Goal: Information Seeking & Learning: Learn about a topic

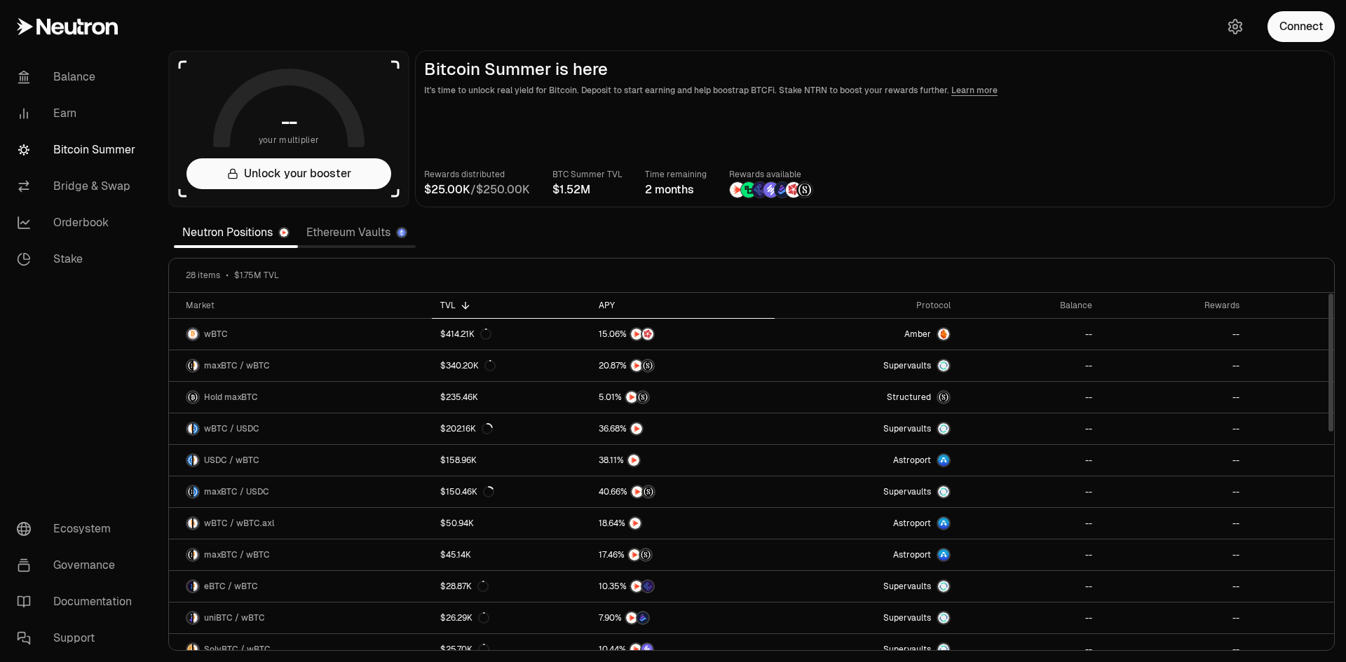
click at [611, 303] on div "APY" at bounding box center [683, 305] width 168 height 11
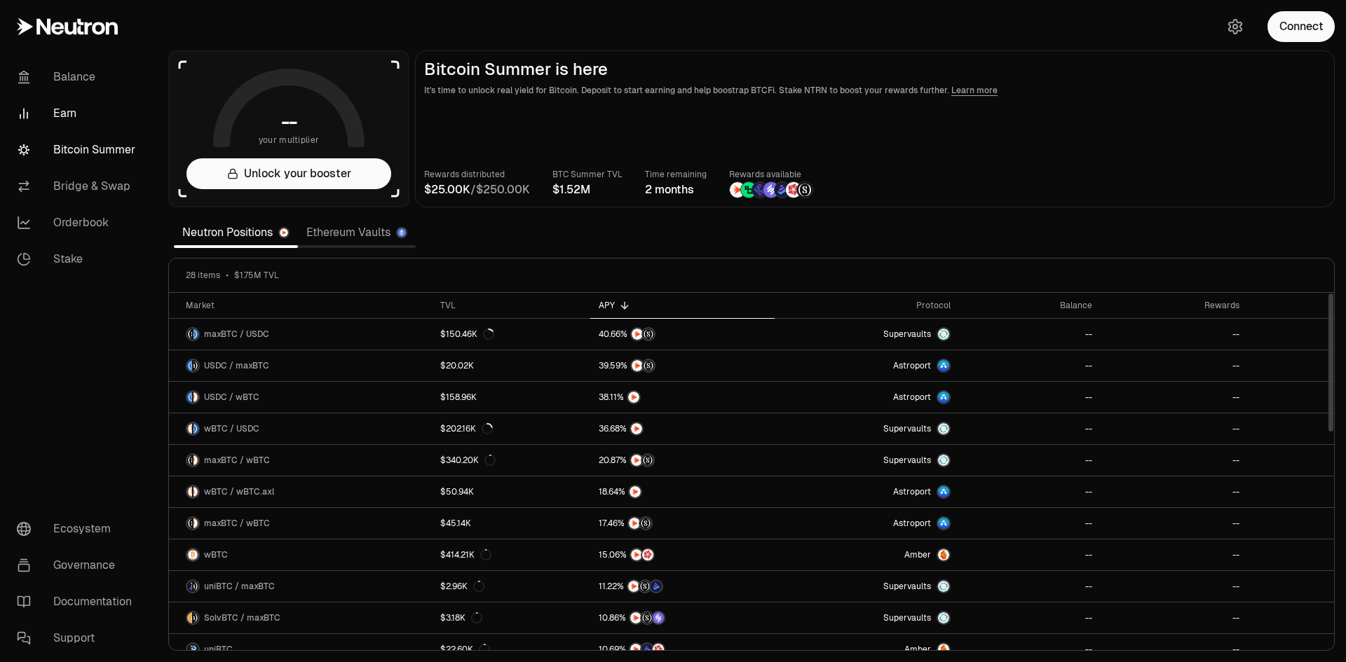
click at [74, 111] on link "Earn" at bounding box center [79, 113] width 146 height 36
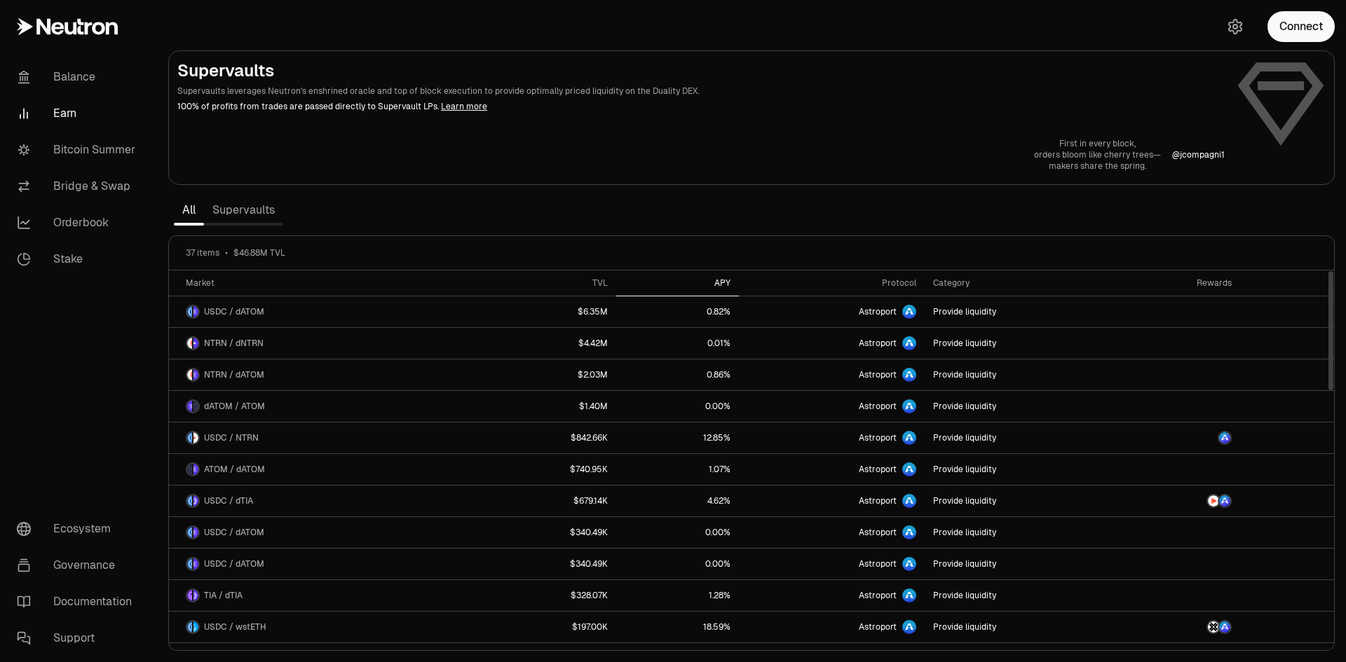
click at [725, 279] on div "APY" at bounding box center [677, 283] width 106 height 11
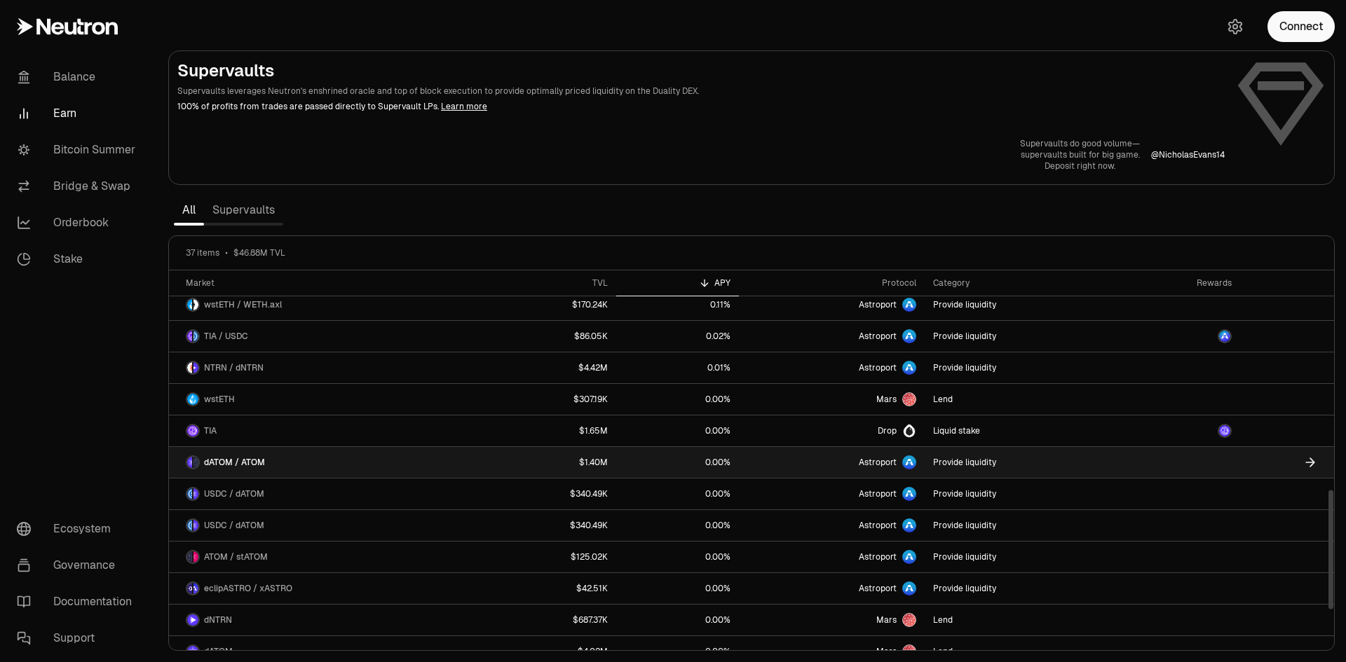
scroll to position [812, 0]
